Goal: Information Seeking & Learning: Learn about a topic

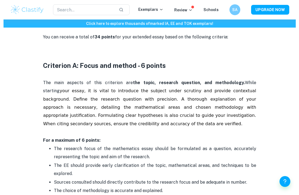
scroll to position [240, 0]
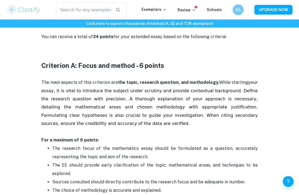
click at [130, 124] on p "The main aspects of this criterion are the topic, research question, and method…" at bounding box center [149, 107] width 217 height 74
click at [135, 113] on span "your essay, it is vital to introduce the subject under scrutiny and provide con…" at bounding box center [150, 103] width 218 height 46
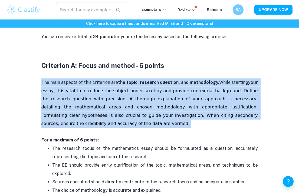
click at [132, 118] on span "your essay, it is vital to introduce the subject under scrutiny and provide con…" at bounding box center [150, 103] width 218 height 46
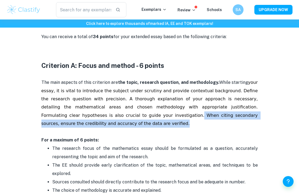
drag, startPoint x: 118, startPoint y: 115, endPoint x: 126, endPoint y: 122, distance: 10.4
click at [126, 122] on p "The main aspects of this criterion are the topic, research question, and method…" at bounding box center [149, 107] width 217 height 74
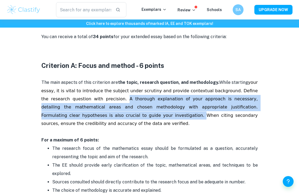
drag, startPoint x: 113, startPoint y: 99, endPoint x: 119, endPoint y: 117, distance: 19.3
click at [120, 117] on span "your essay, it is vital to introduce the subject under scrutiny and provide con…" at bounding box center [150, 103] width 218 height 46
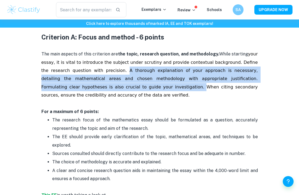
scroll to position [269, 0]
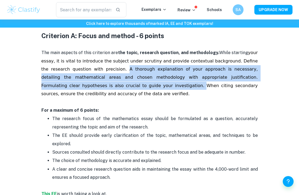
click at [117, 132] on p "The EE should provide early clarification of the topic, mathematical areas, and…" at bounding box center [155, 140] width 206 height 17
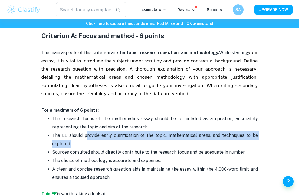
drag, startPoint x: 86, startPoint y: 138, endPoint x: 99, endPoint y: 149, distance: 16.7
click at [99, 148] on p "The EE should provide early clarification of the topic, mathematical areas, and…" at bounding box center [155, 140] width 206 height 17
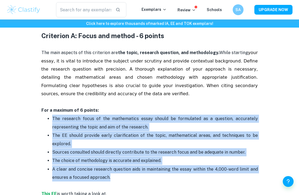
drag, startPoint x: 47, startPoint y: 117, endPoint x: 116, endPoint y: 179, distance: 92.3
click at [117, 179] on ul "The research focus of the mathematics essay should be formulated as a question,…" at bounding box center [149, 148] width 217 height 67
click at [116, 179] on p "A clear and concise research question aids in maintaining the essay within the …" at bounding box center [155, 174] width 206 height 17
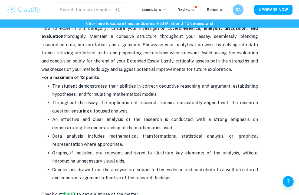
scroll to position [775, 0]
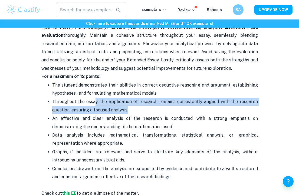
drag, startPoint x: 160, startPoint y: 108, endPoint x: 95, endPoint y: 102, distance: 65.3
click at [95, 102] on p "Throughout the essay, the application of research remains consistently aligned …" at bounding box center [155, 106] width 206 height 17
click at [244, 121] on p "An effective and clear analysis of the research is conducted, with a strong emp…" at bounding box center [155, 123] width 206 height 17
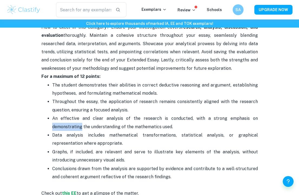
click at [244, 121] on p "An effective and clear analysis of the research is conducted, with a strong emp…" at bounding box center [155, 123] width 206 height 17
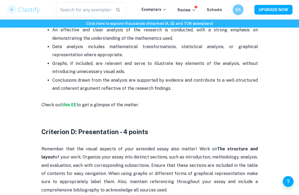
scroll to position [838, 0]
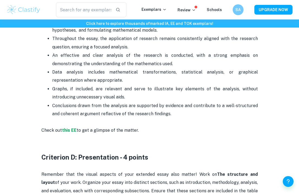
click at [139, 59] on p "An effective and clear analysis of the research is conducted, with a strong emp…" at bounding box center [155, 59] width 206 height 17
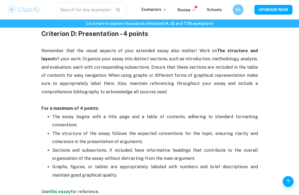
scroll to position [963, 0]
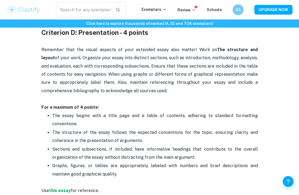
drag, startPoint x: 44, startPoint y: 46, endPoint x: 151, endPoint y: 93, distance: 116.5
click at [151, 93] on p "Remember that the visual aspects of your extended essay also matter! Work on Th…" at bounding box center [149, 70] width 217 height 49
drag, startPoint x: 158, startPoint y: 94, endPoint x: 63, endPoint y: 55, distance: 102.8
click at [63, 55] on p "Remember that the visual aspects of your extended essay also matter! Work on Th…" at bounding box center [149, 70] width 217 height 49
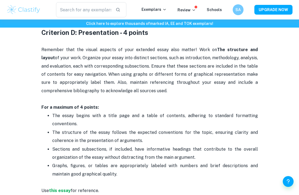
click at [67, 59] on p "Remember that the visual aspects of your extended essay also matter! Work on Th…" at bounding box center [149, 70] width 217 height 49
drag, startPoint x: 65, startPoint y: 58, endPoint x: 142, endPoint y: 92, distance: 84.3
click at [144, 92] on p "Remember that the visual aspects of your extended essay also matter! Work on Th…" at bounding box center [149, 70] width 217 height 49
click at [144, 77] on p "Remember that the visual aspects of your extended essay also matter! Work on Th…" at bounding box center [149, 70] width 217 height 49
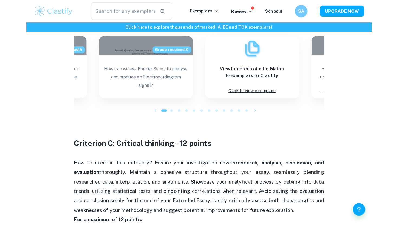
scroll to position [582, 0]
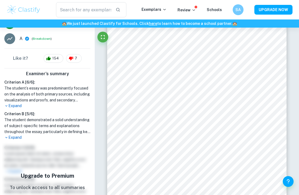
scroll to position [114, 0]
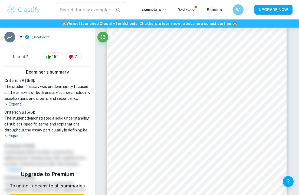
click at [14, 138] on p "Expand" at bounding box center [47, 136] width 86 height 6
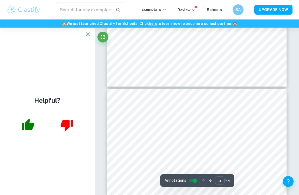
scroll to position [943, 0]
click at [86, 35] on icon "button" at bounding box center [88, 34] width 7 height 7
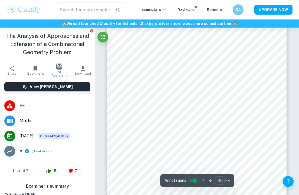
scroll to position [9442, 0]
type input "35"
